Goal: Use online tool/utility: Use online tool/utility

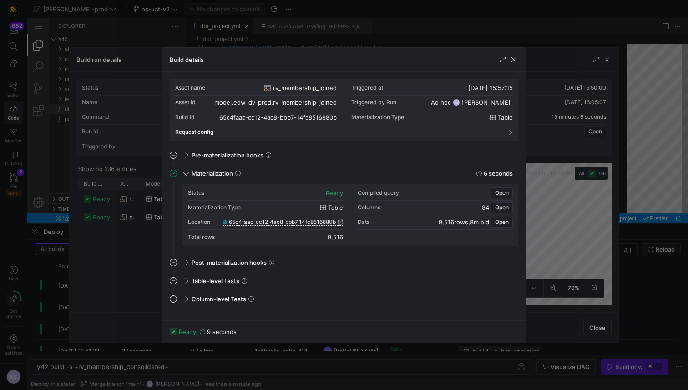
click at [567, 190] on div at bounding box center [344, 195] width 688 height 390
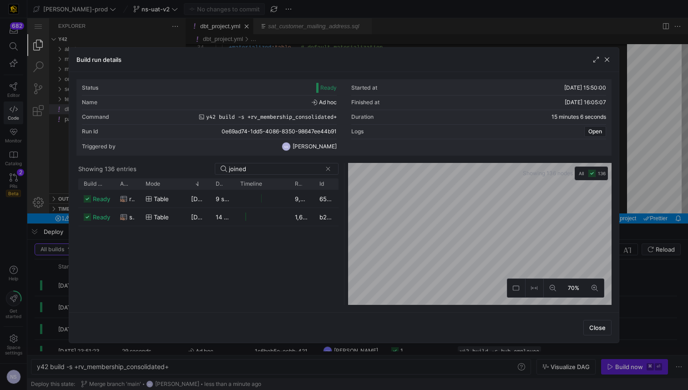
click at [644, 177] on div at bounding box center [344, 195] width 688 height 390
